Goal: Task Accomplishment & Management: Manage account settings

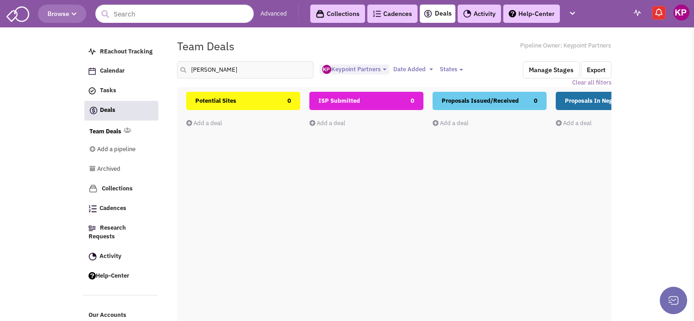
select select "1896"
select select
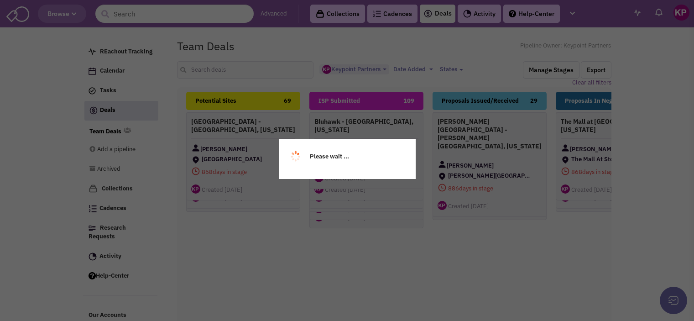
select select "1896"
select select
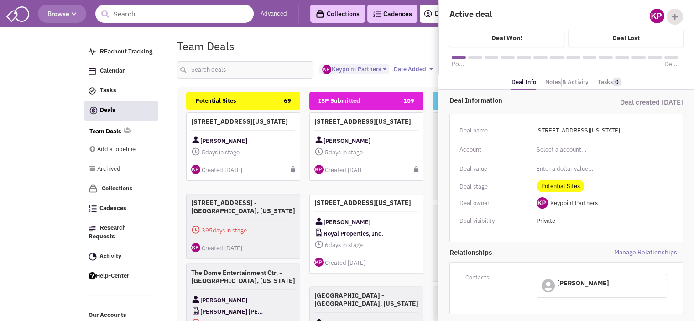
click at [561, 84] on link "Notes & Activity" at bounding box center [566, 82] width 43 height 13
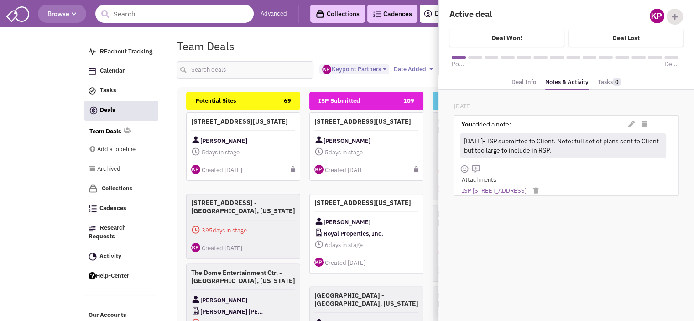
click at [533, 82] on link "Deal Info" at bounding box center [524, 82] width 25 height 13
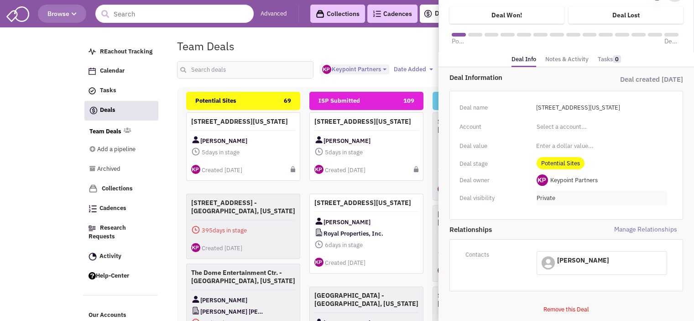
scroll to position [34, 0]
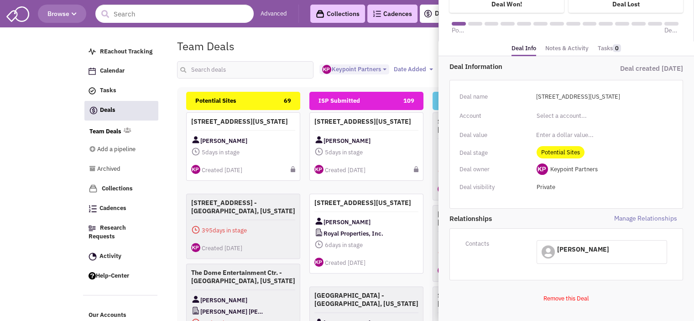
click at [627, 217] on span "Manage Relationships" at bounding box center [624, 219] width 117 height 10
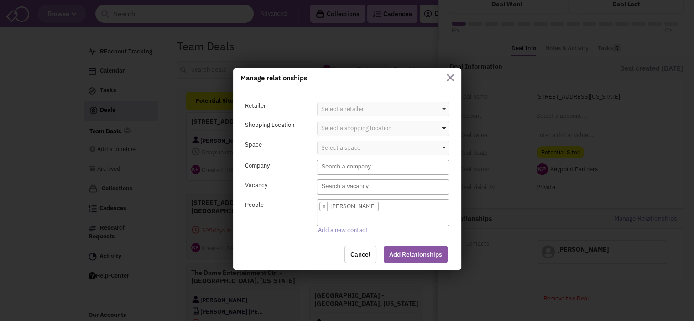
click at [449, 77] on img at bounding box center [450, 77] width 7 height 7
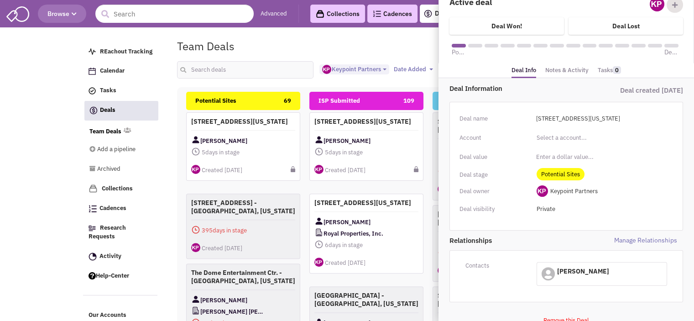
scroll to position [0, 0]
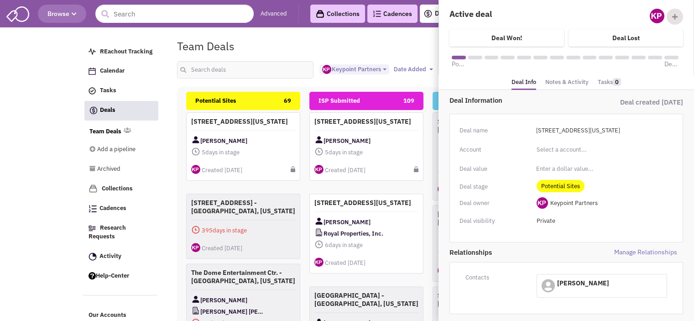
click at [572, 90] on div "Deal Information Deal created [DATE] Deal name [STREET_ADDRESS][US_STATE] Inval…" at bounding box center [567, 223] width 256 height 266
click at [572, 84] on link "Notes & Activity" at bounding box center [566, 82] width 43 height 13
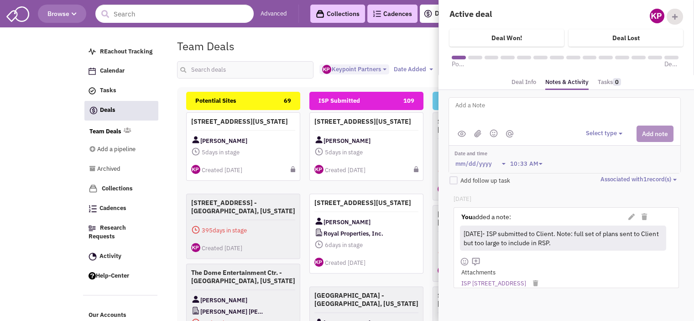
click at [529, 84] on link "Deal Info" at bounding box center [524, 82] width 25 height 13
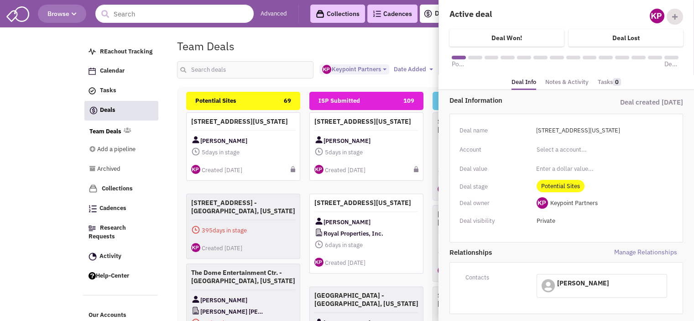
click at [544, 222] on input "Private" at bounding box center [602, 221] width 131 height 15
click at [551, 244] on link "Anyone with access to this pipeline" at bounding box center [602, 245] width 130 height 11
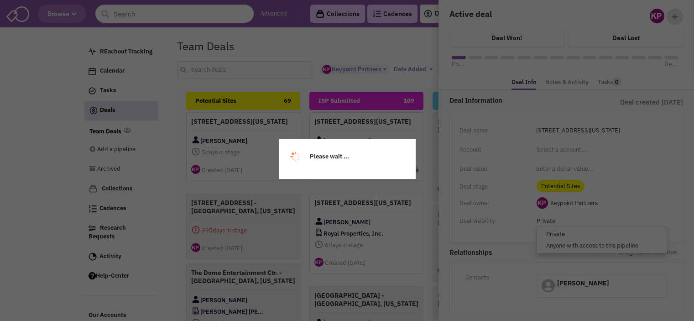
type input "Anyone with access to this pipeline"
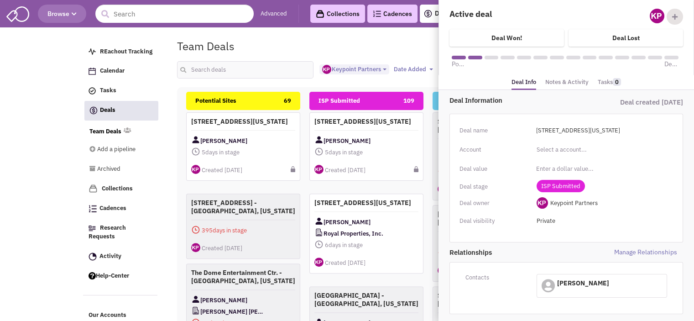
click at [550, 220] on input "Private" at bounding box center [602, 221] width 131 height 15
click at [551, 248] on link "Anyone with access to this pipeline" at bounding box center [602, 245] width 130 height 11
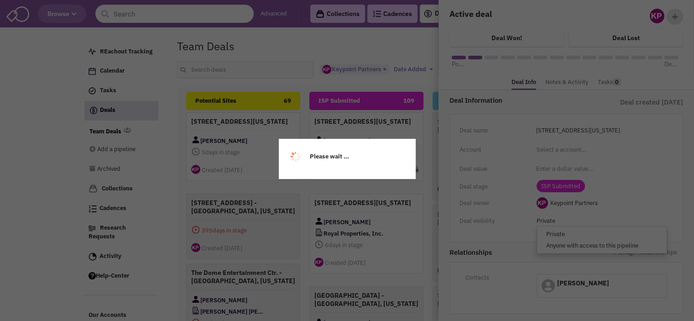
type input "Anyone with access to this pipeline"
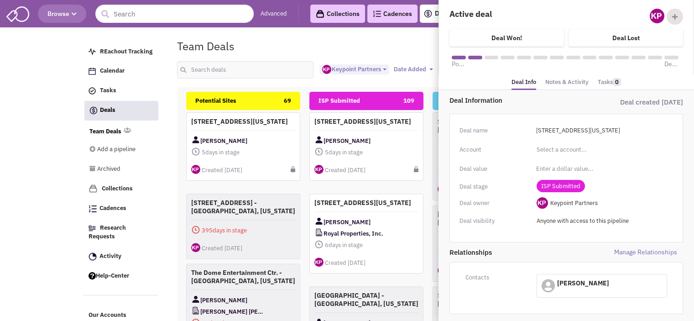
click at [372, 44] on div "Team Deals Pipeline Owner: Keypoint Partners" at bounding box center [394, 46] width 446 height 21
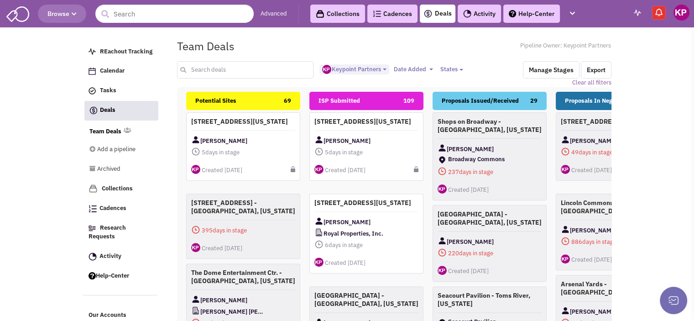
click at [271, 63] on input "text" at bounding box center [245, 69] width 137 height 17
type input "[PERSON_NAME]"
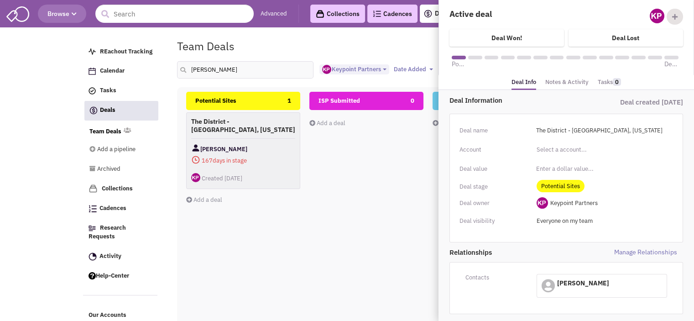
click at [561, 76] on link "Notes & Activity" at bounding box center [566, 82] width 43 height 13
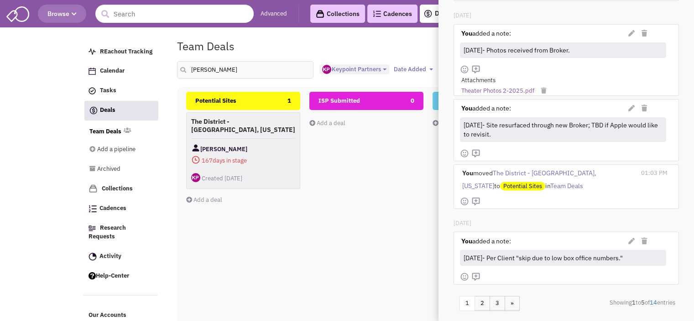
scroll to position [271, 0]
